Goal: Information Seeking & Learning: Learn about a topic

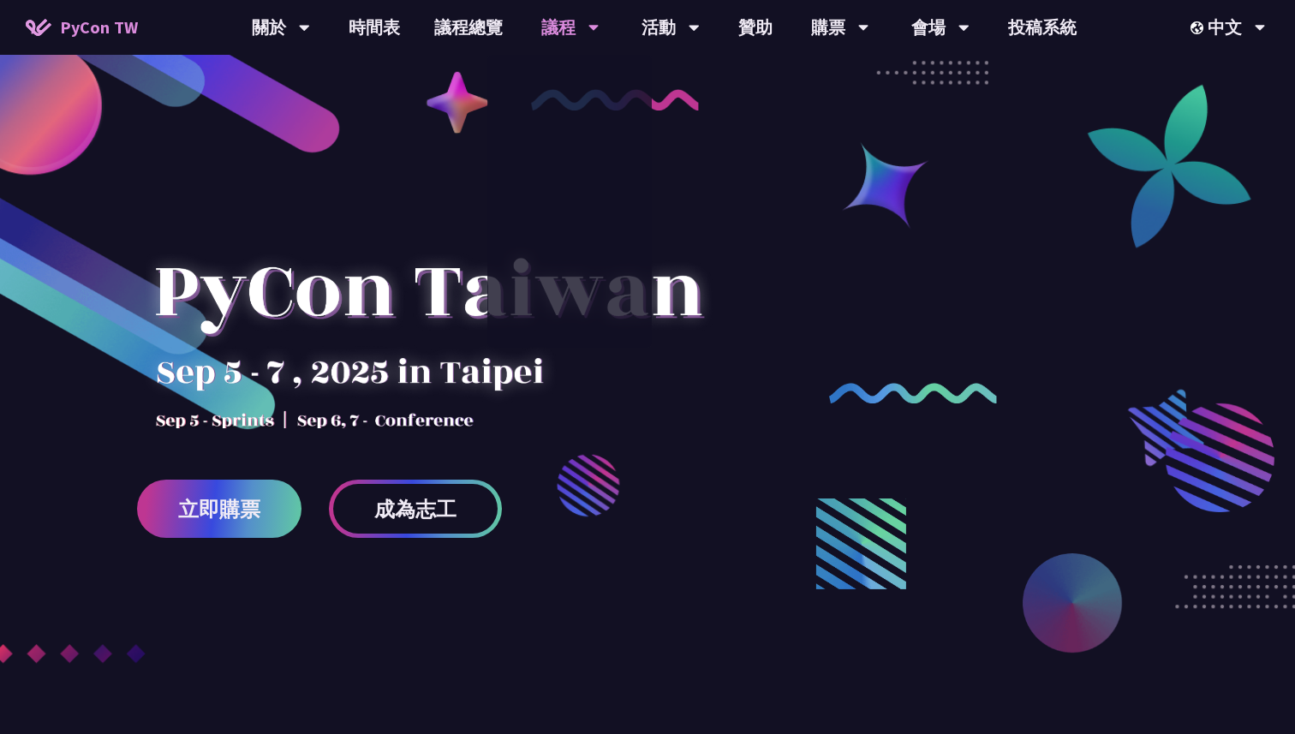
click at [575, 21] on div "議程" at bounding box center [570, 27] width 58 height 55
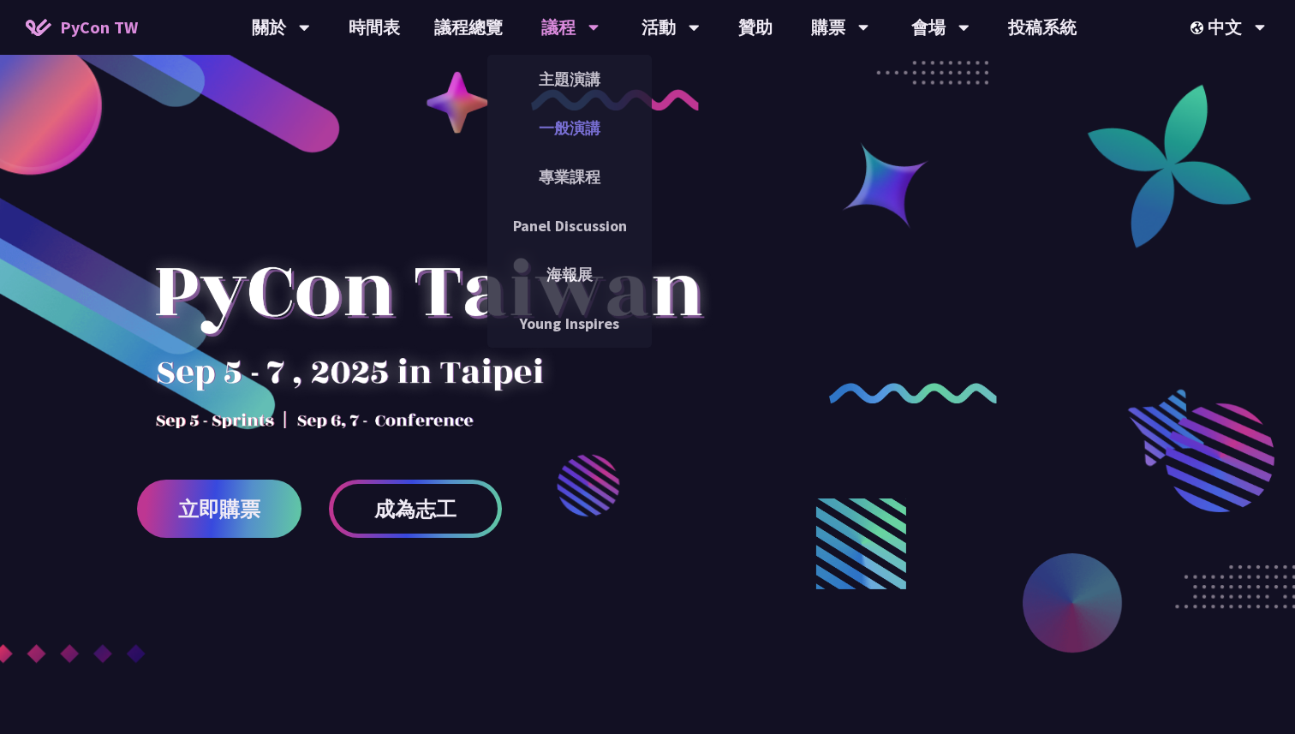
click at [569, 119] on link "一般演講" at bounding box center [569, 128] width 164 height 40
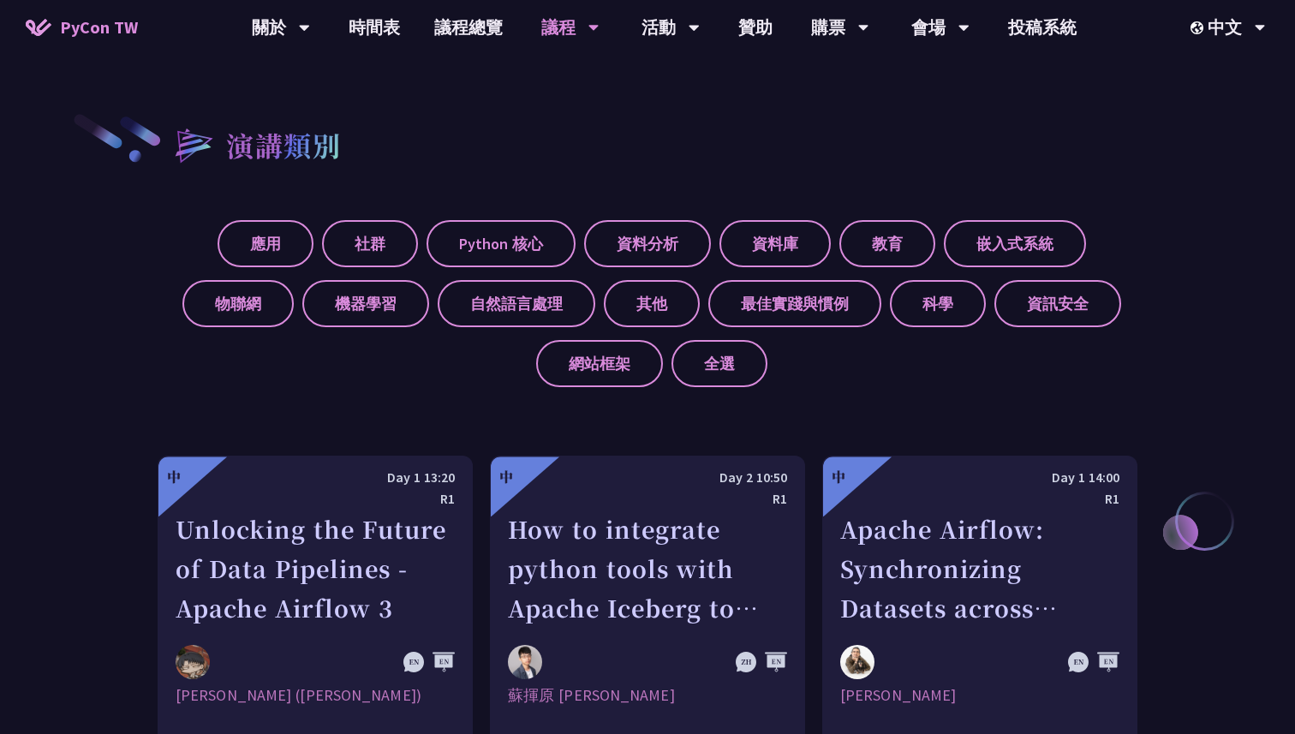
scroll to position [594, 0]
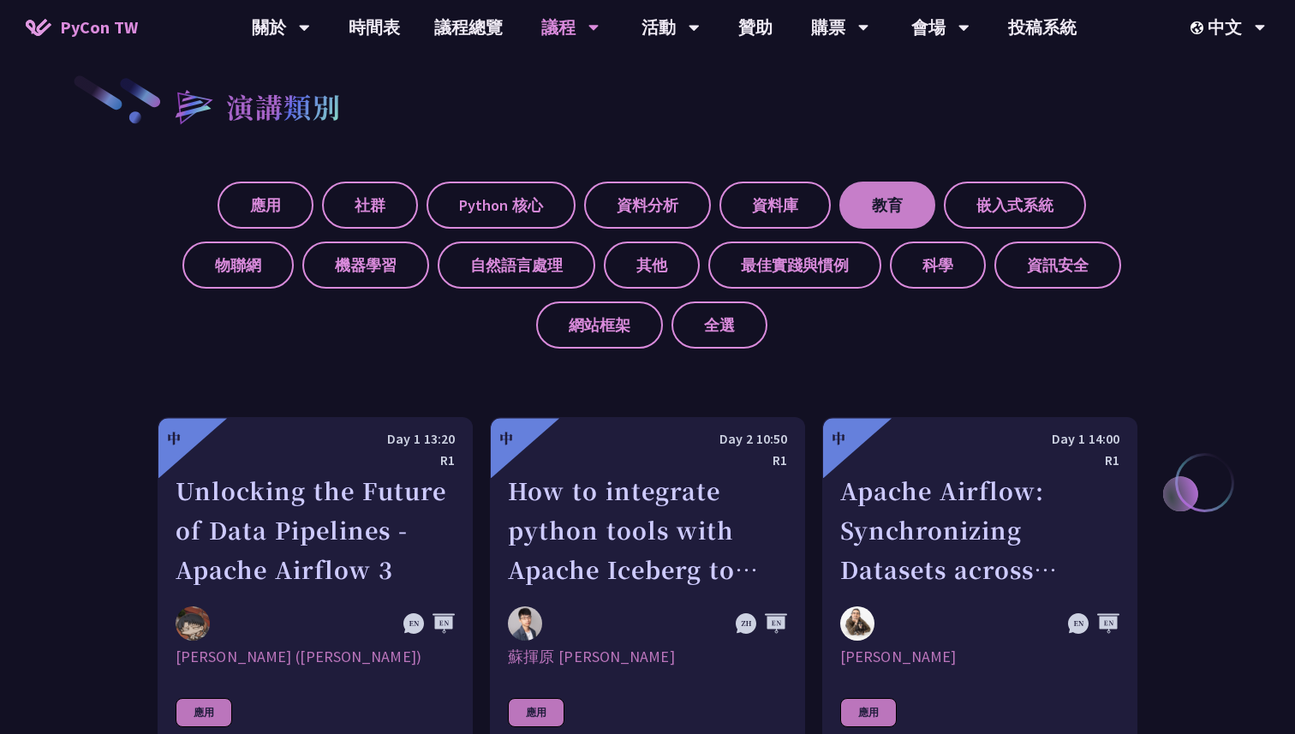
click at [884, 200] on label "教育" at bounding box center [887, 205] width 96 height 47
click at [0, 0] on input "教育" at bounding box center [0, 0] width 0 height 0
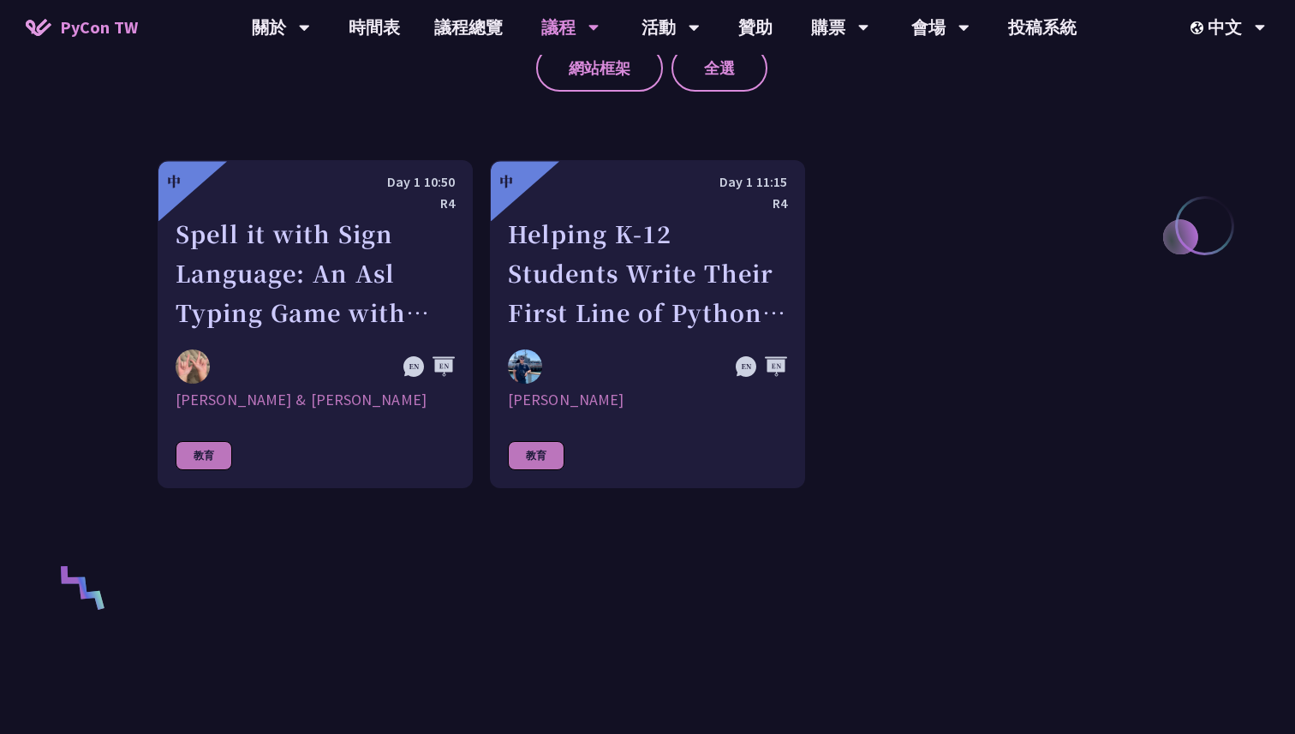
scroll to position [1029, 0]
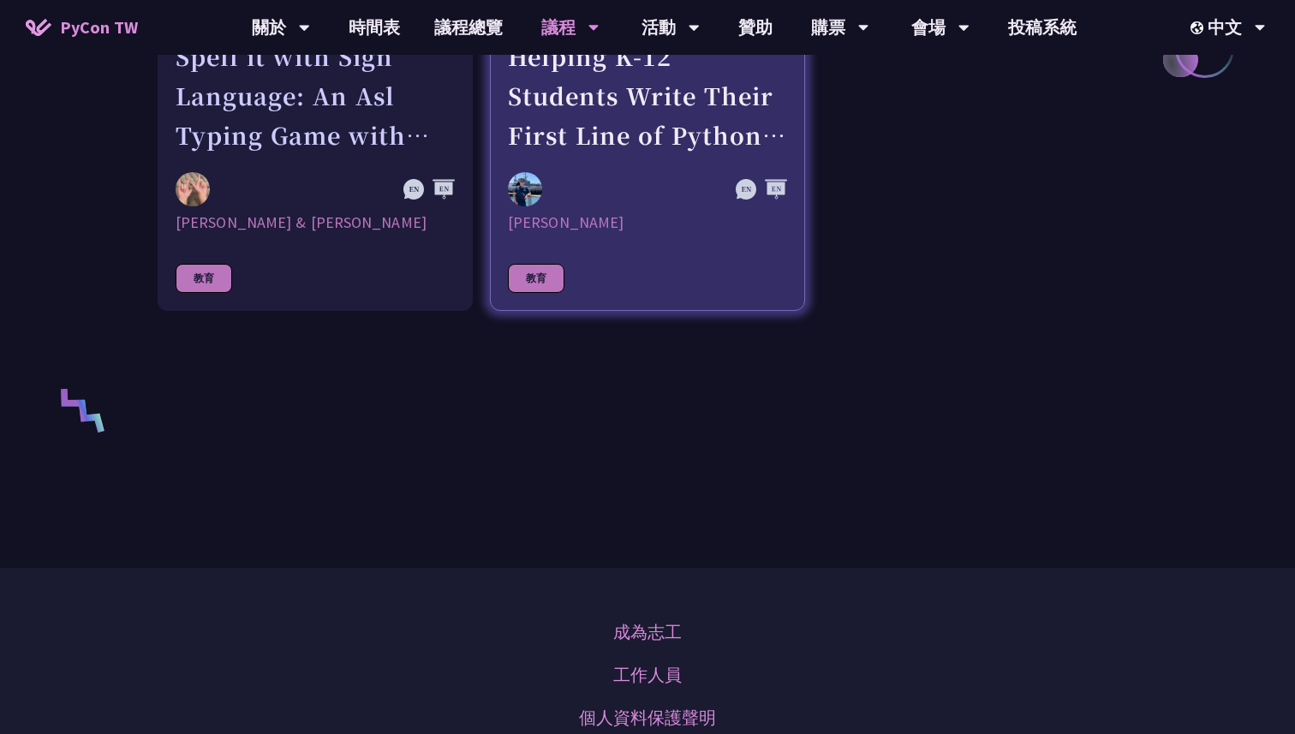
click at [623, 133] on div "Helping K-12 Students Write Their First Line of Python: Building a Game-Based L…" at bounding box center [647, 96] width 279 height 118
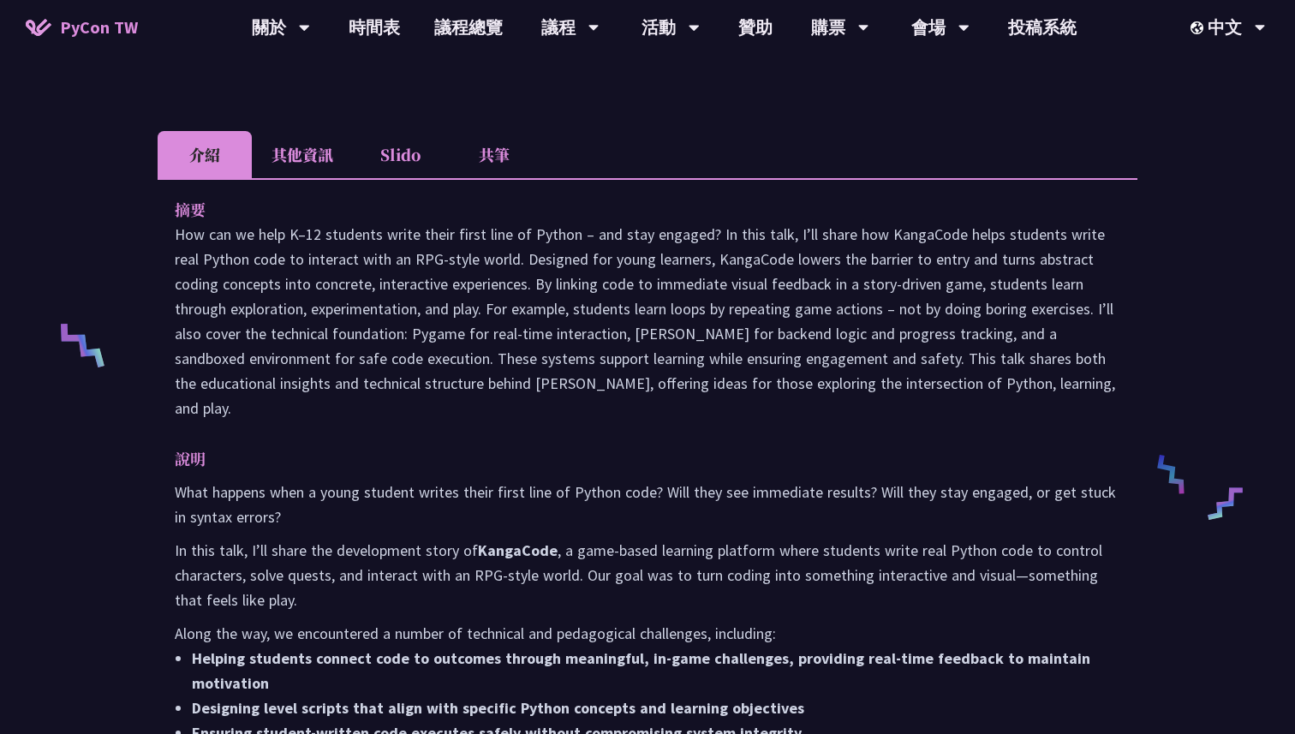
scroll to position [599, 0]
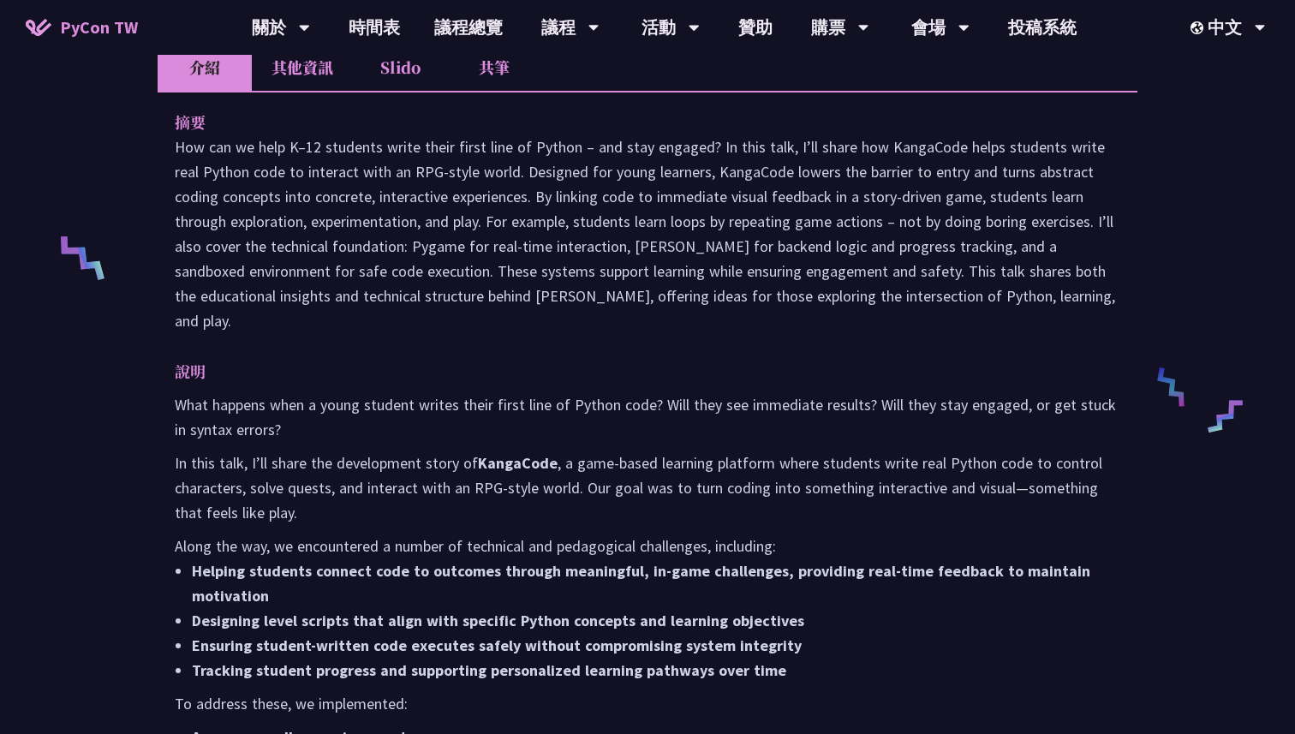
click at [402, 88] on li "Slido" at bounding box center [400, 67] width 94 height 47
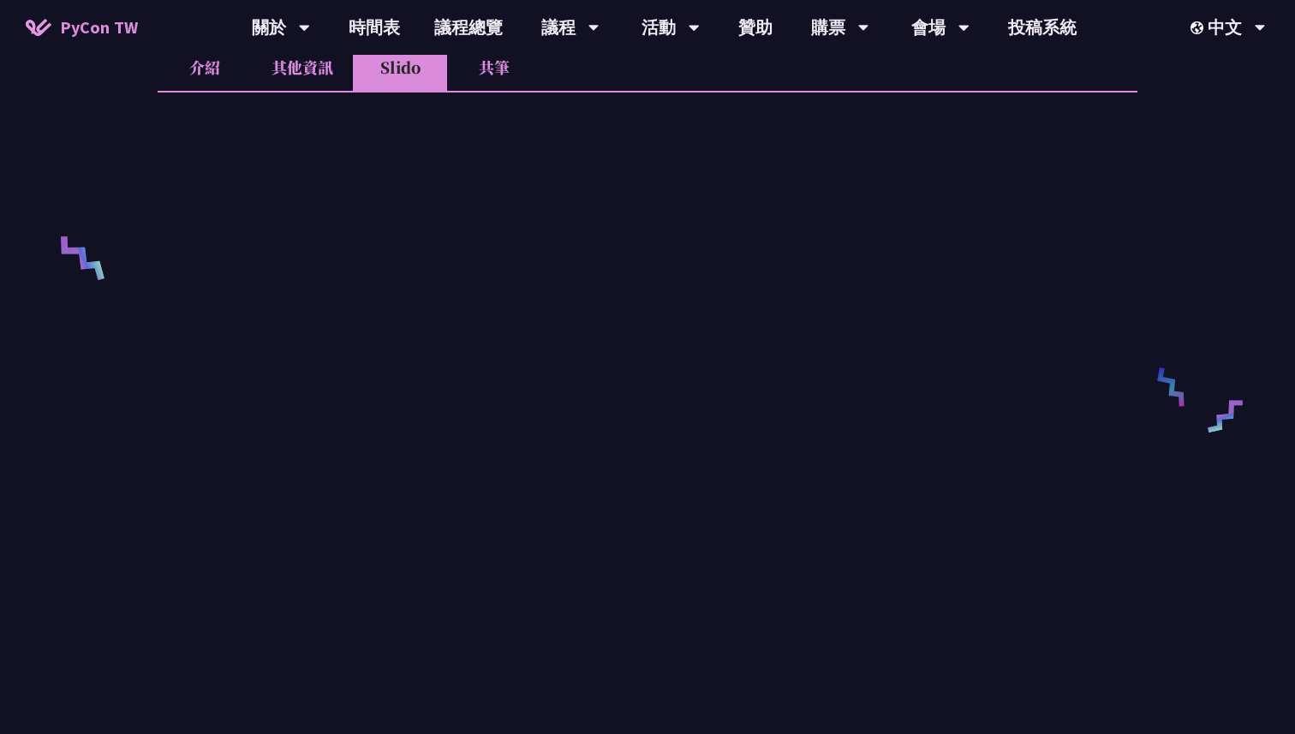
click at [490, 87] on li "共筆" at bounding box center [494, 67] width 94 height 47
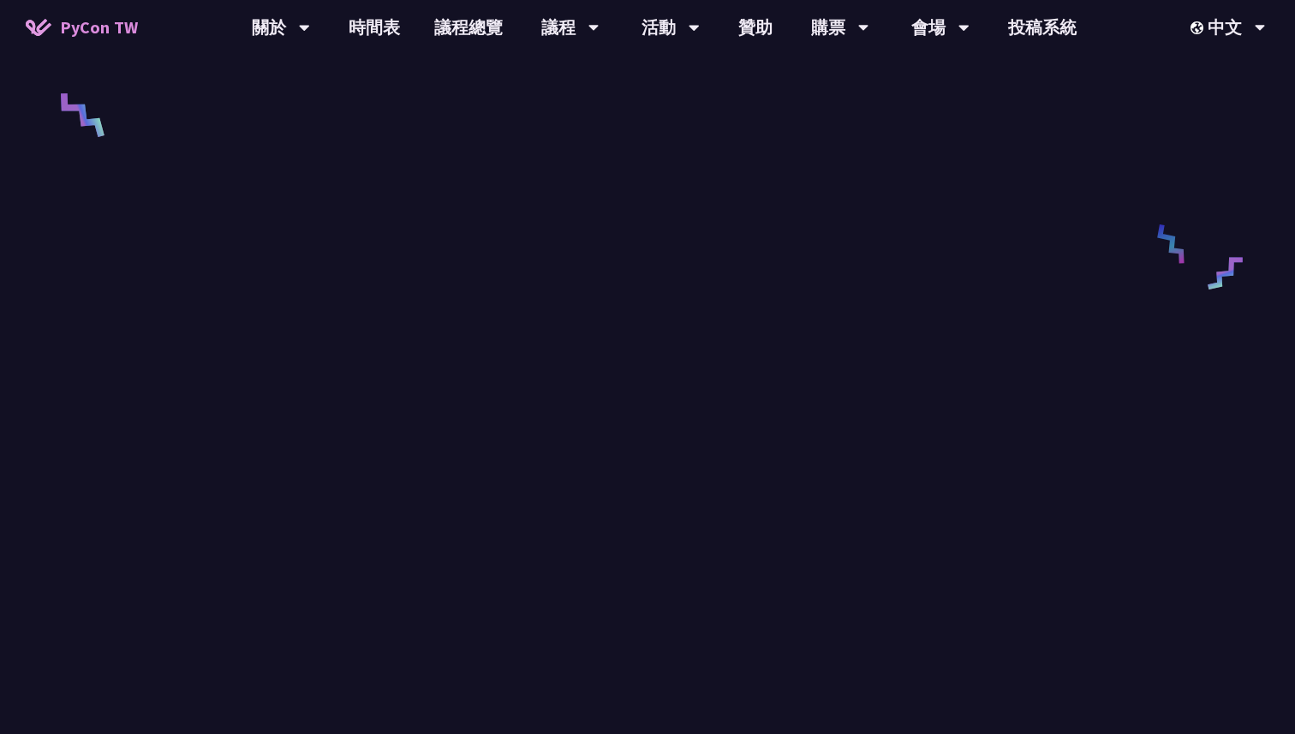
scroll to position [581, 0]
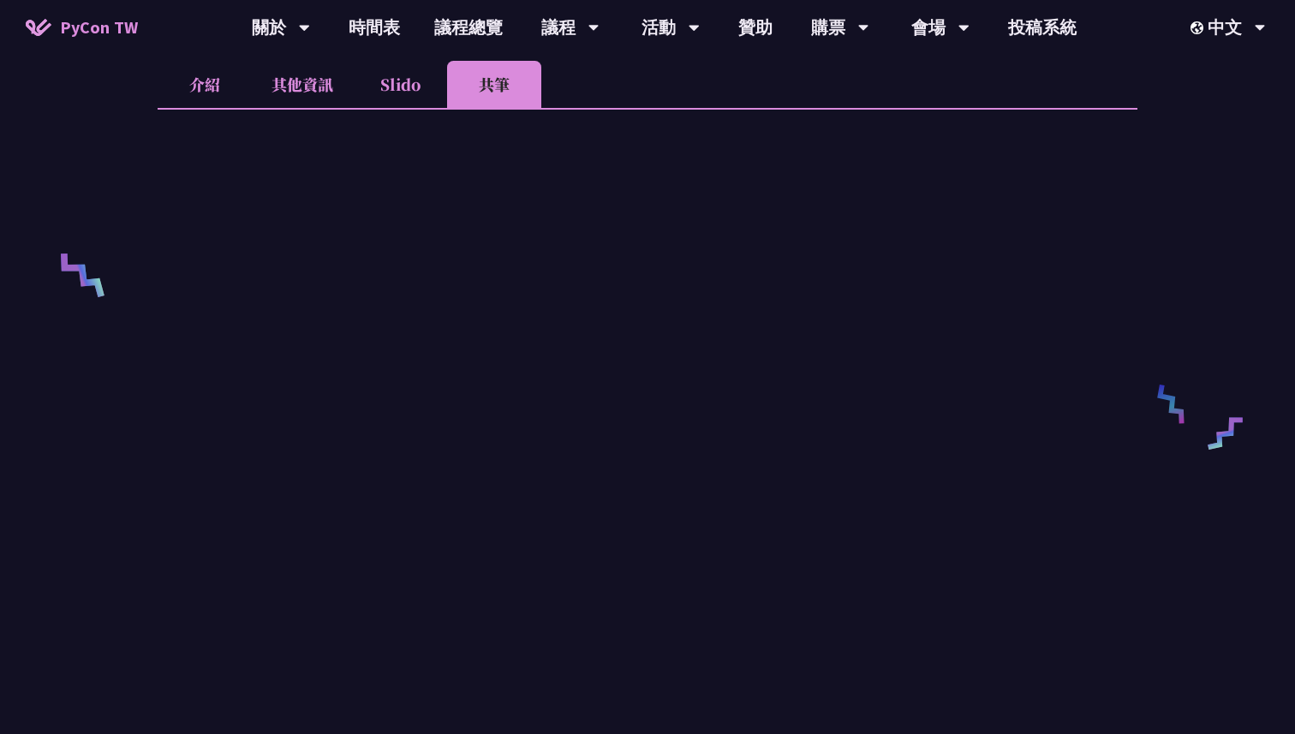
click at [385, 106] on li "Slido" at bounding box center [400, 84] width 94 height 47
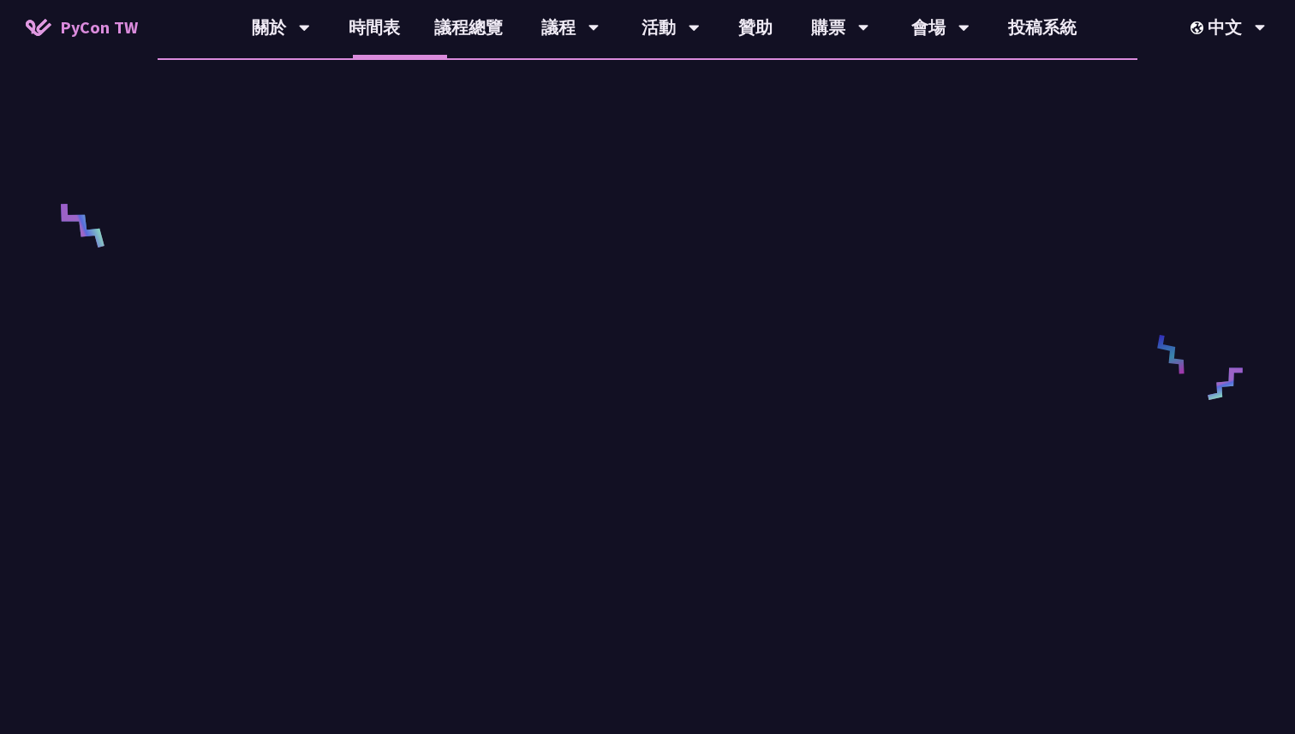
scroll to position [571, 0]
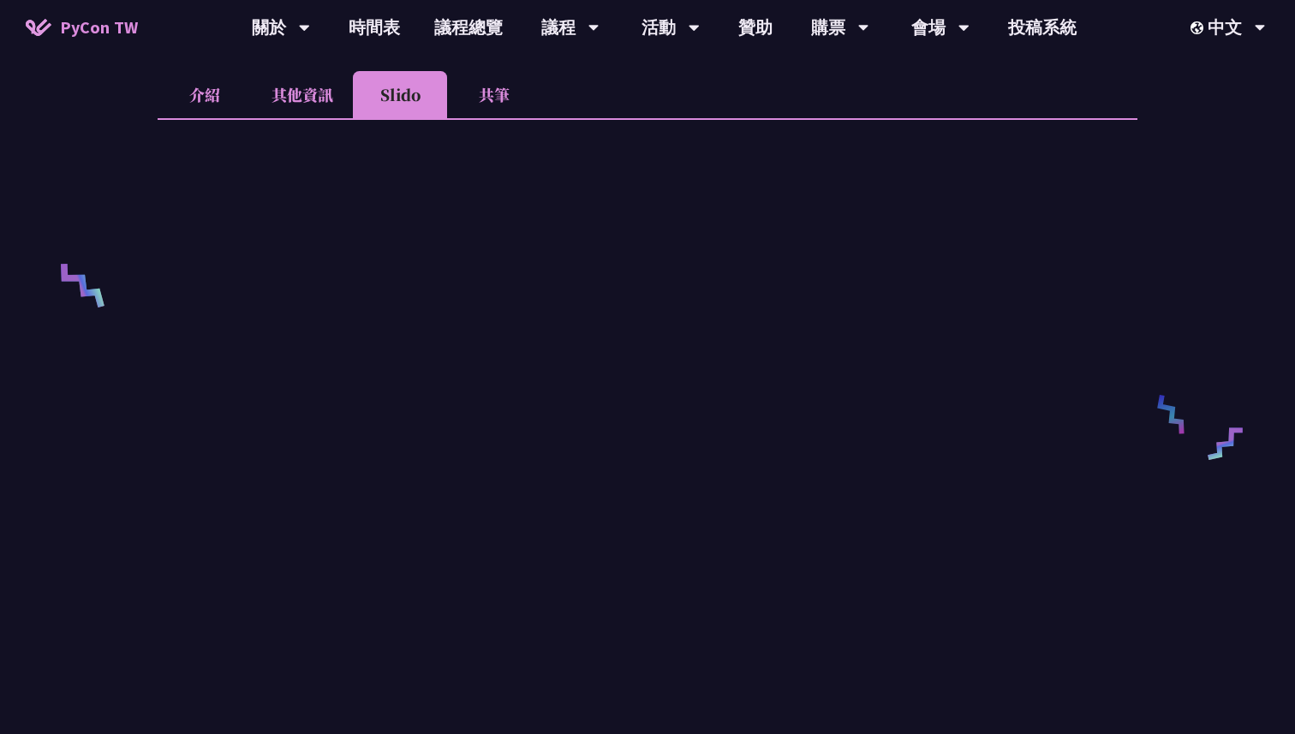
click at [301, 116] on li "其他資訊" at bounding box center [302, 94] width 101 height 47
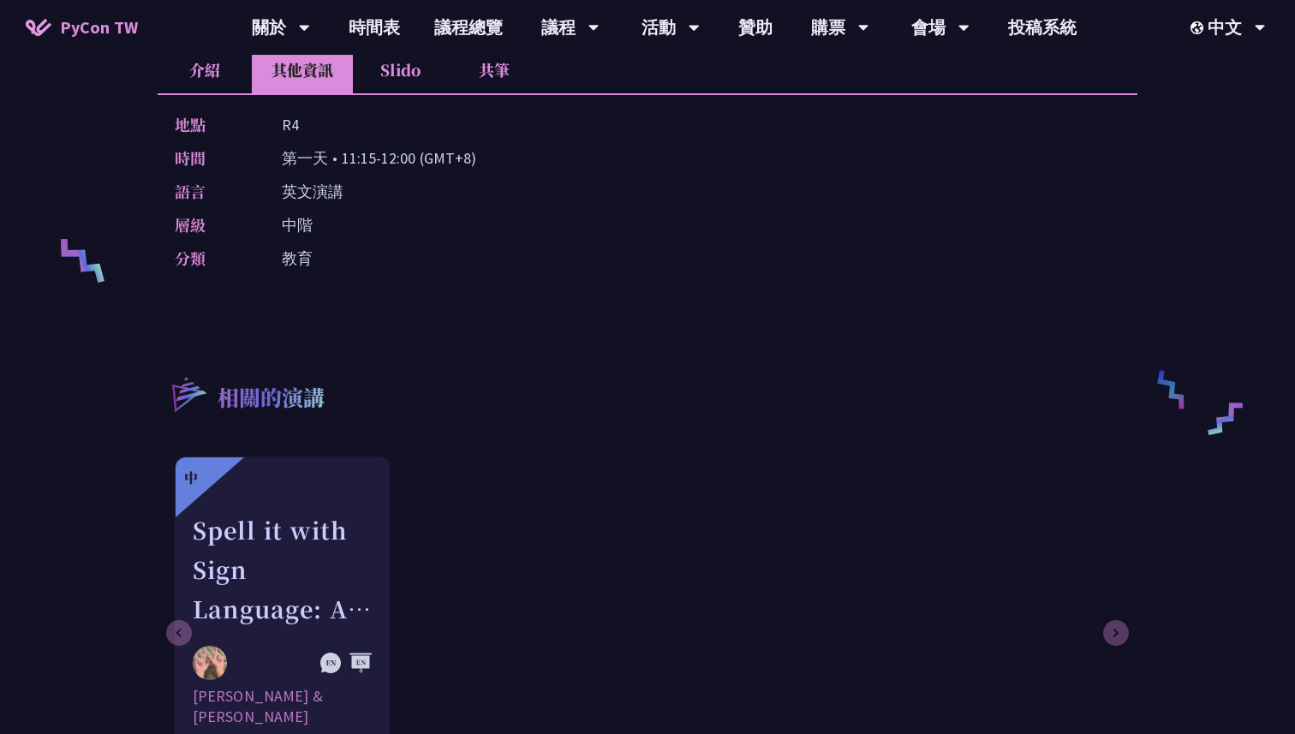
scroll to position [574, 0]
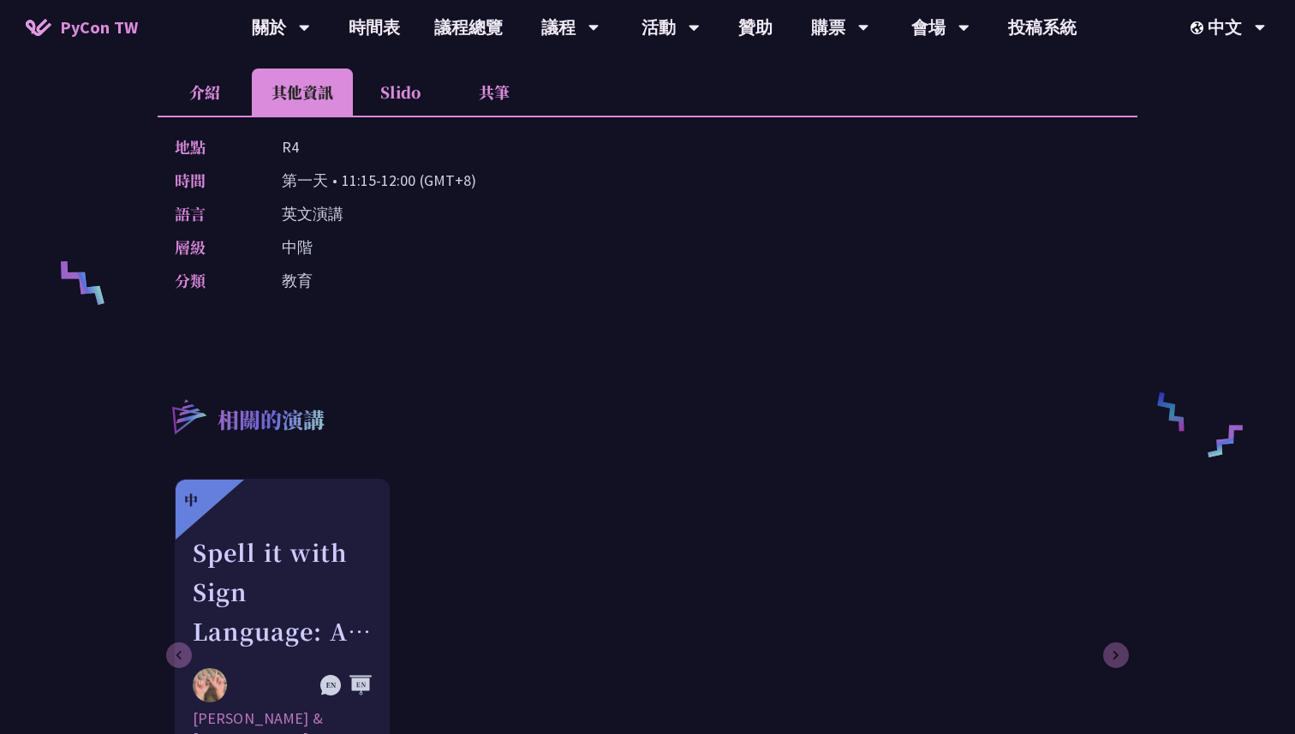
click at [490, 112] on li "共筆" at bounding box center [494, 92] width 94 height 47
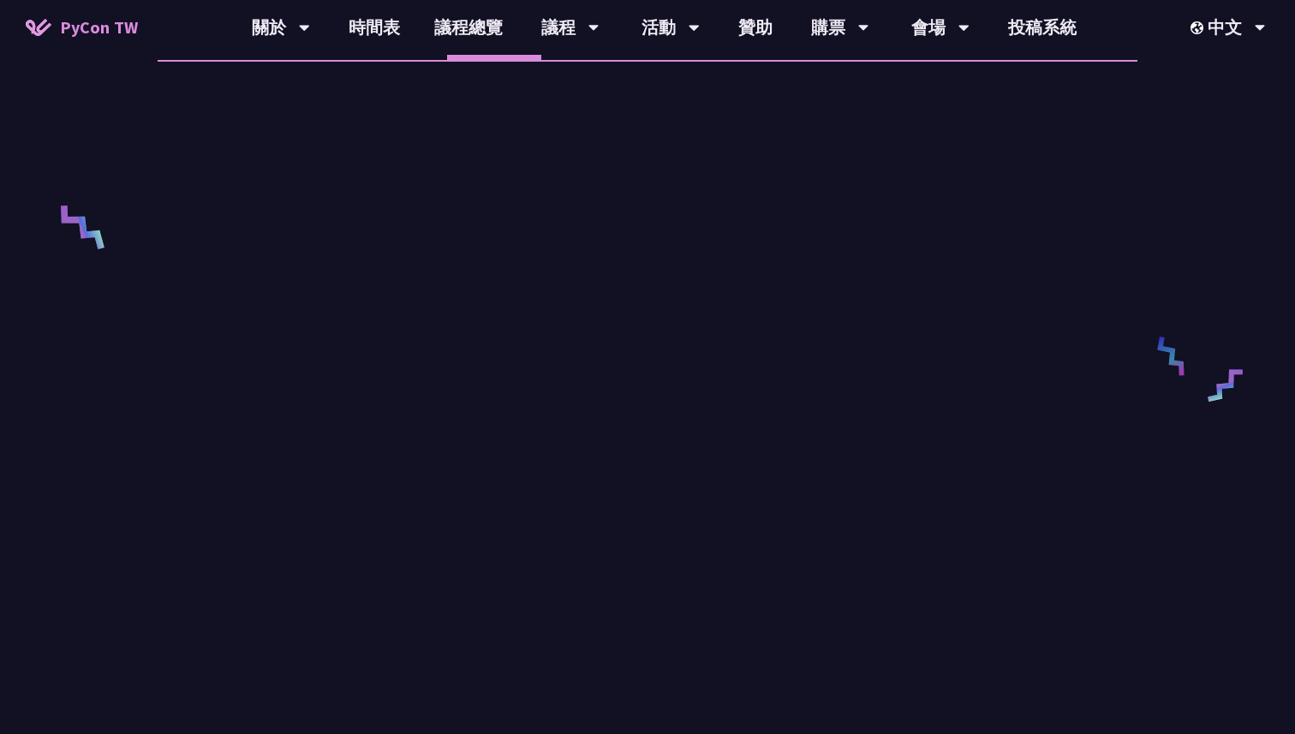
scroll to position [637, 0]
